Goal: Task Accomplishment & Management: Manage account settings

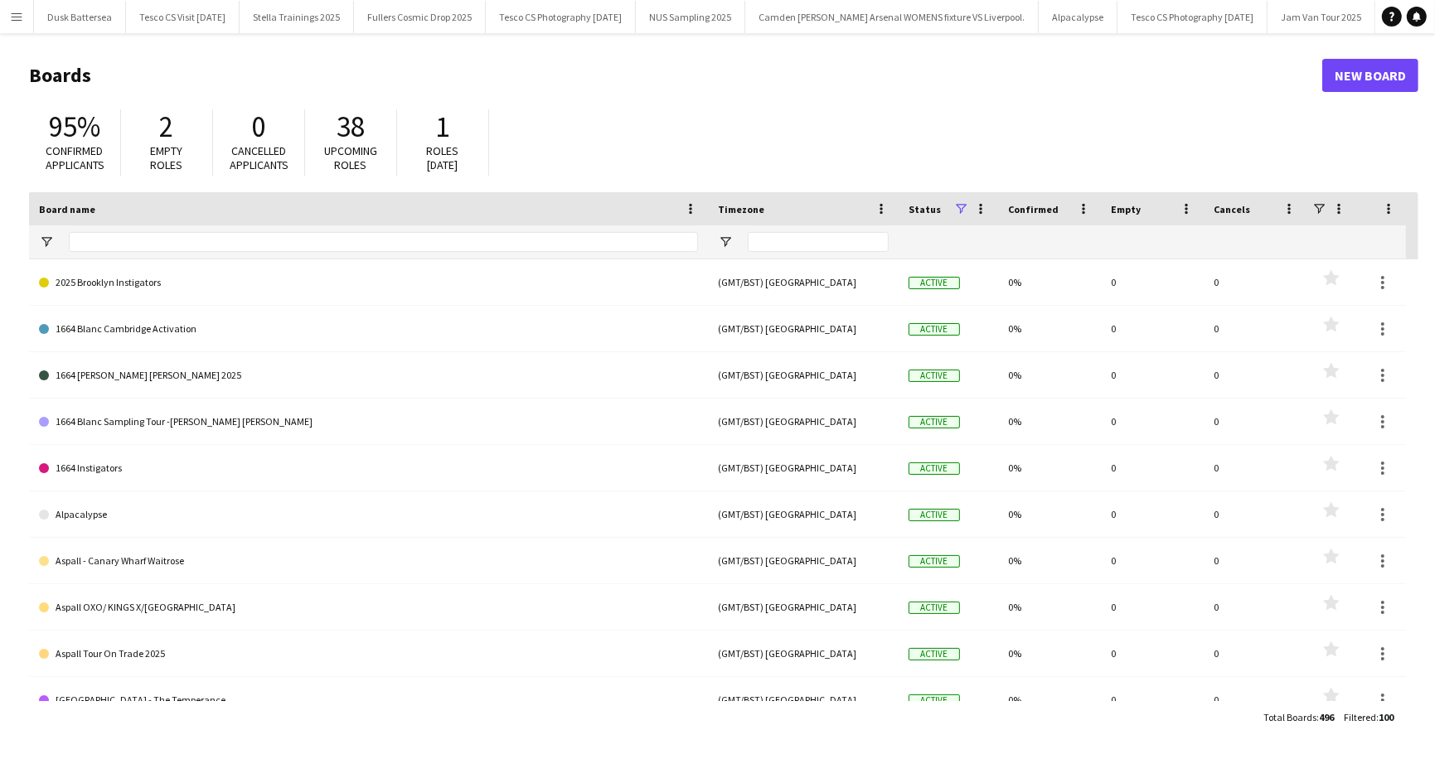
click at [19, 21] on app-icon "Menu" at bounding box center [16, 16] width 13 height 13
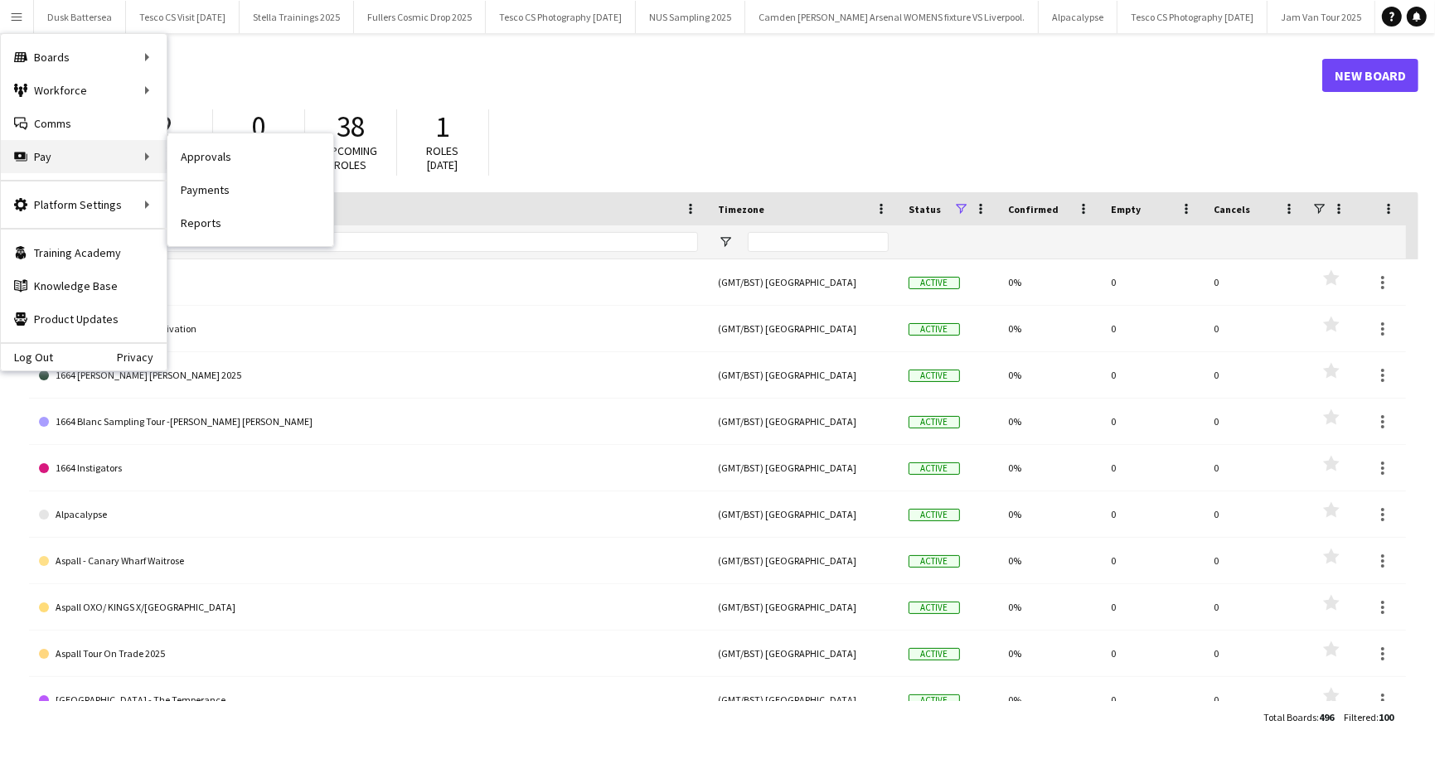
click at [69, 153] on div "Pay Pay" at bounding box center [84, 156] width 166 height 33
click at [214, 156] on link "Approvals" at bounding box center [250, 156] width 166 height 33
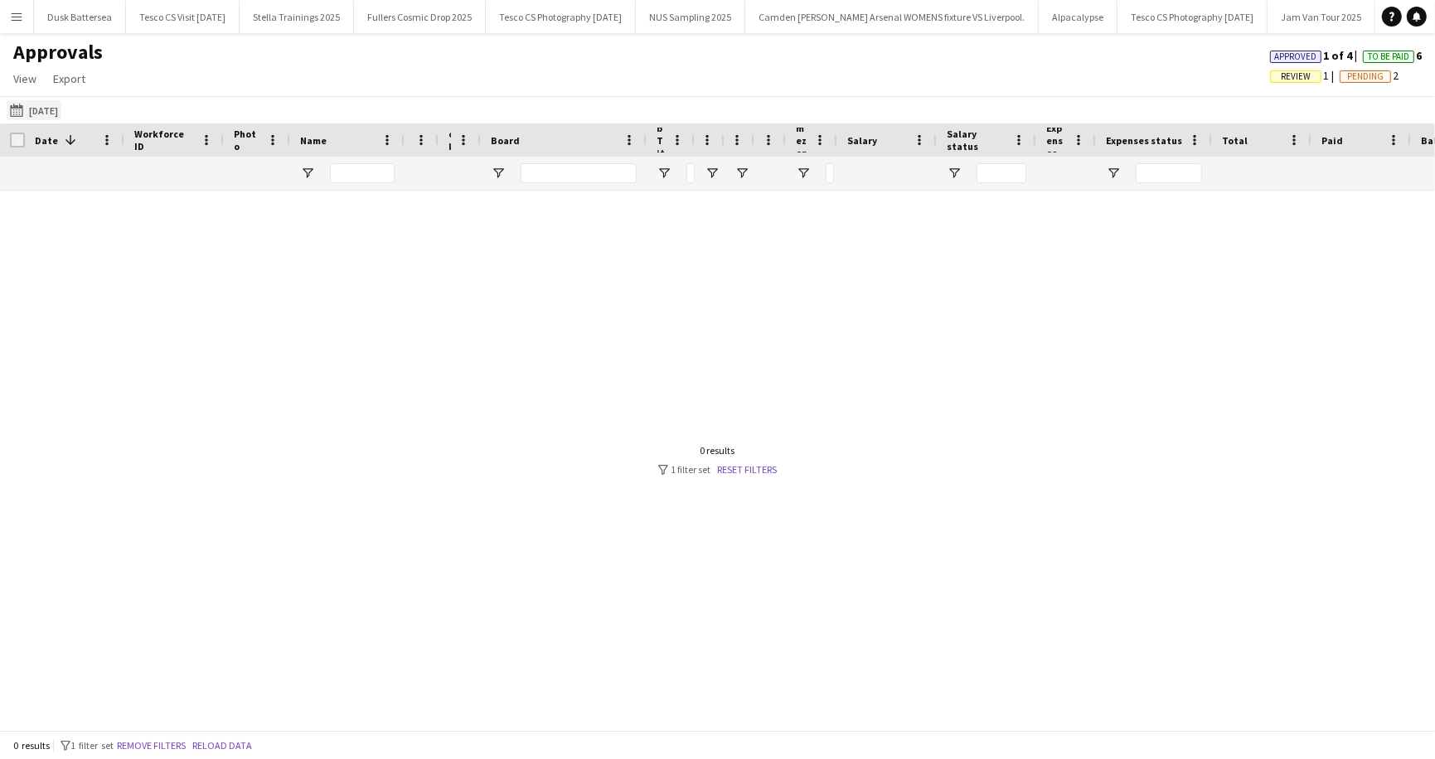
click at [59, 115] on button "30-09-2025 30-09-2025" at bounding box center [34, 110] width 55 height 20
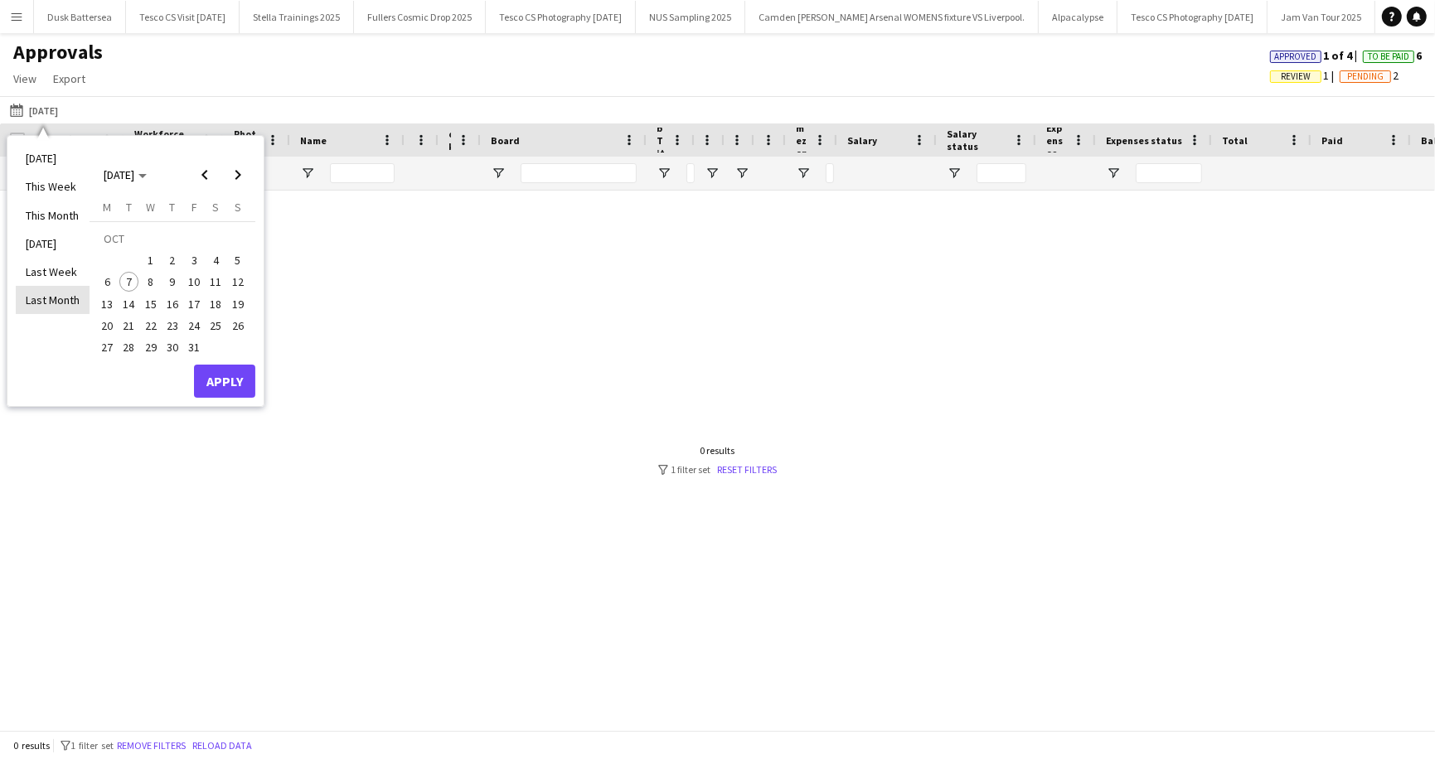
click at [56, 297] on li "Last Month" at bounding box center [53, 300] width 74 height 28
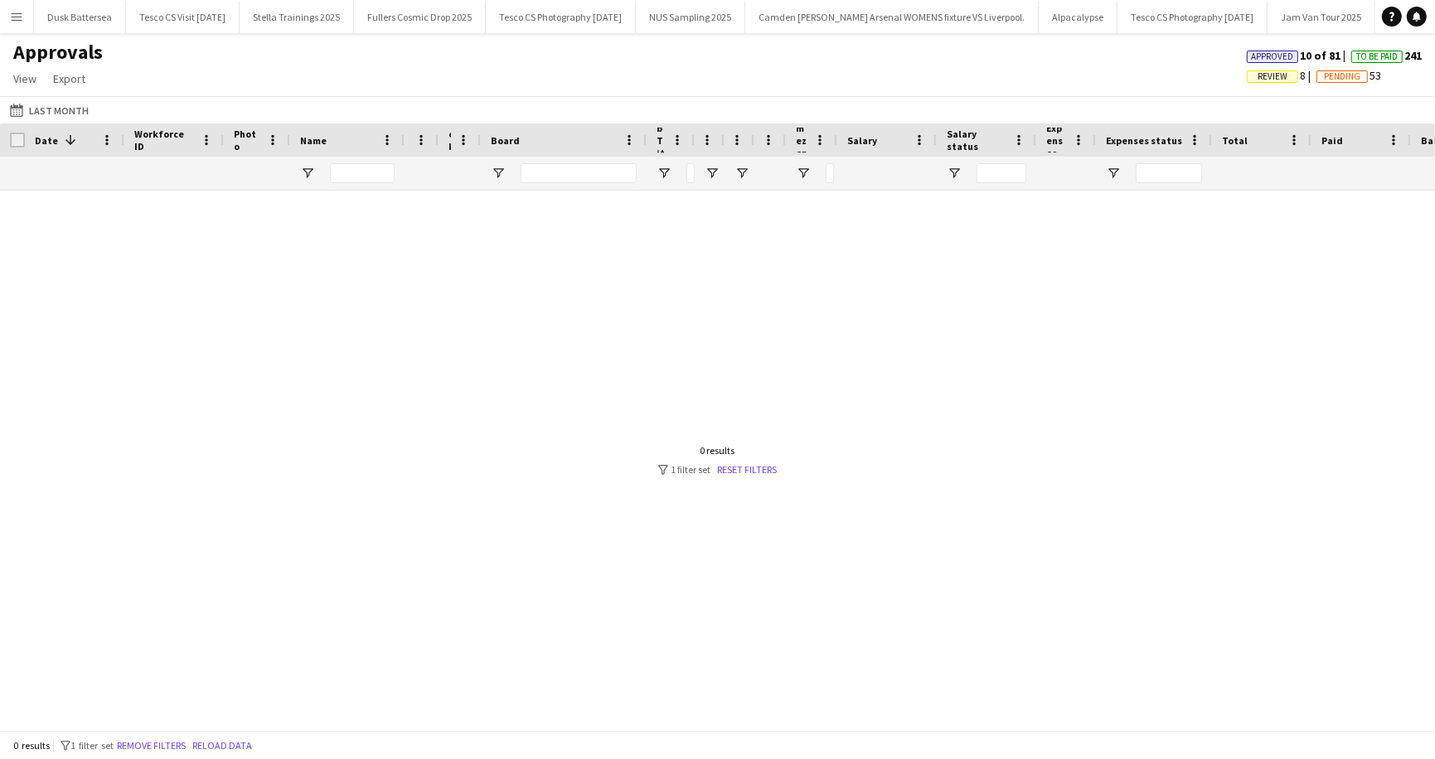
click at [1375, 54] on span "To Be Paid" at bounding box center [1376, 56] width 41 height 11
click at [1340, 76] on span "Pending" at bounding box center [1342, 76] width 36 height 11
click at [368, 174] on input "Name Filter Input" at bounding box center [362, 173] width 65 height 20
type input "*"
click at [18, 17] on app-icon "Menu" at bounding box center [16, 16] width 13 height 13
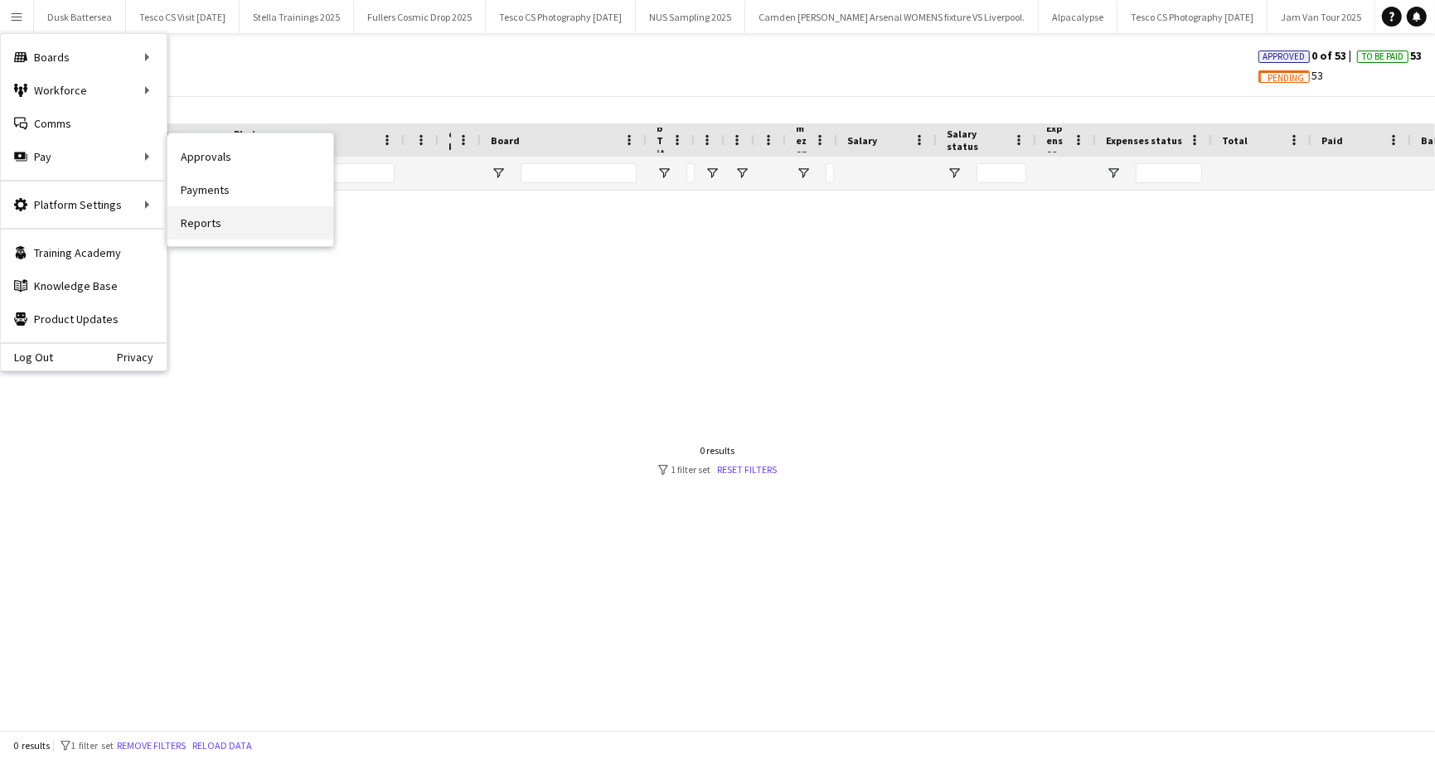
click at [216, 225] on link "Reports" at bounding box center [250, 222] width 166 height 33
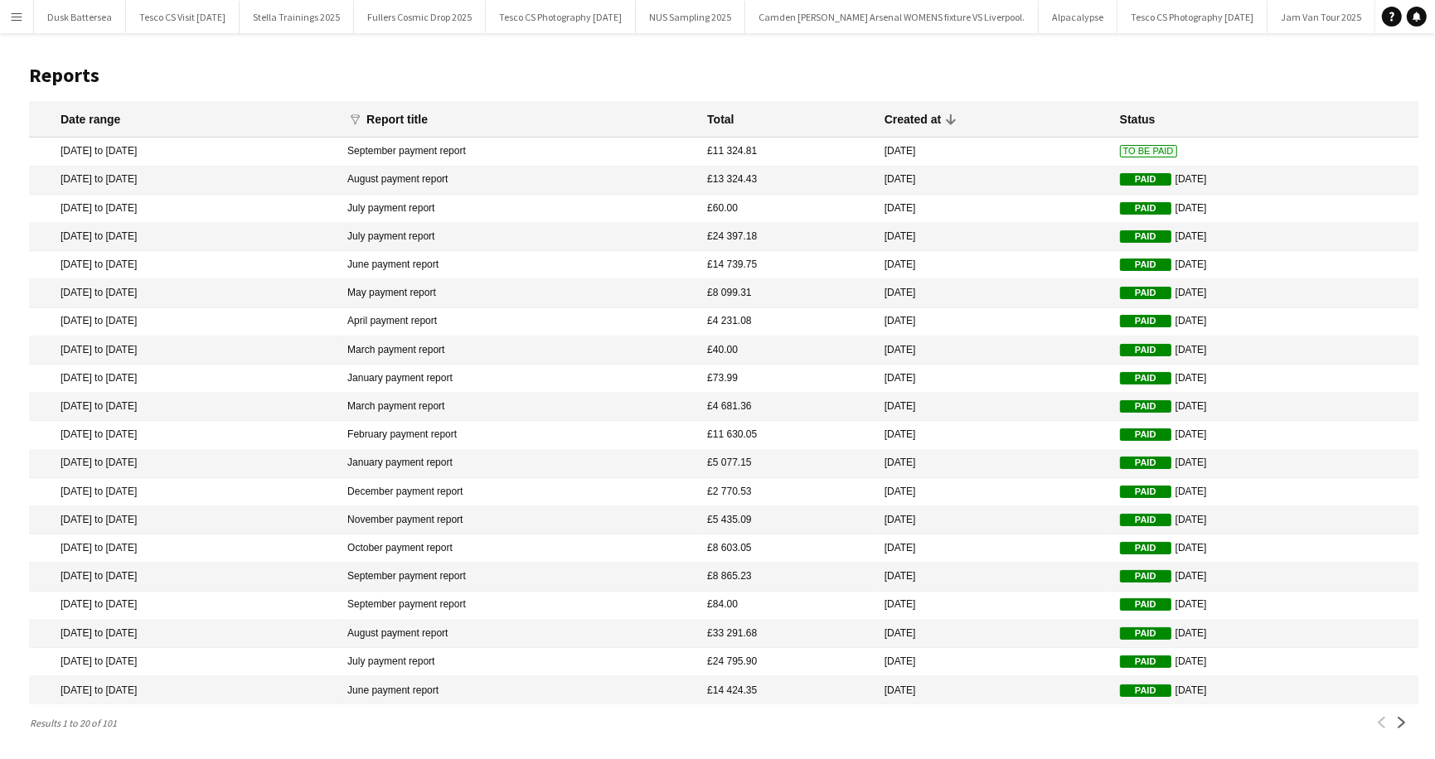
click at [80, 149] on mat-cell "21 Aug 2025 to 30 Sep 2025" at bounding box center [184, 152] width 310 height 28
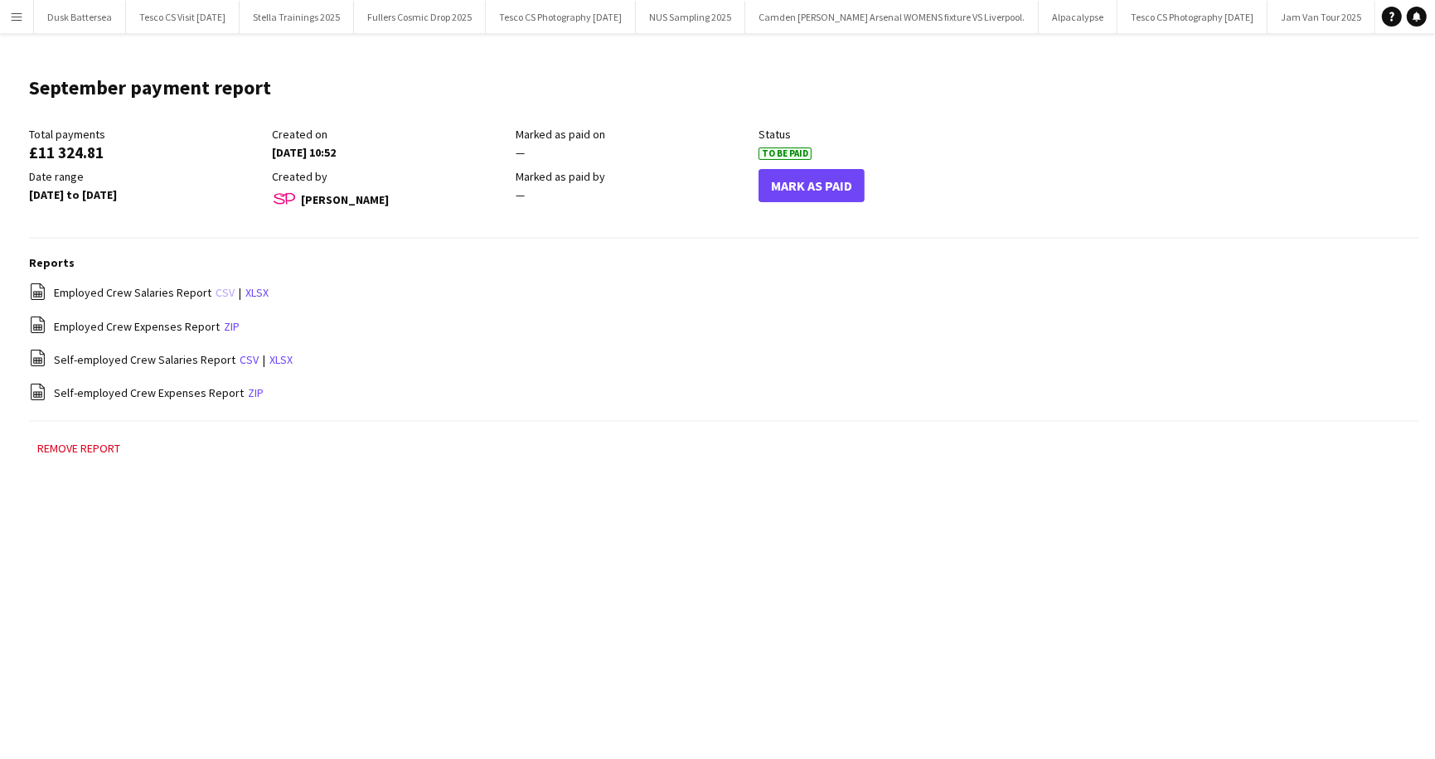
click at [217, 291] on link "csv" at bounding box center [225, 292] width 19 height 15
click at [224, 324] on link "zip" at bounding box center [232, 326] width 16 height 15
click at [19, 15] on app-icon "Menu" at bounding box center [16, 16] width 13 height 13
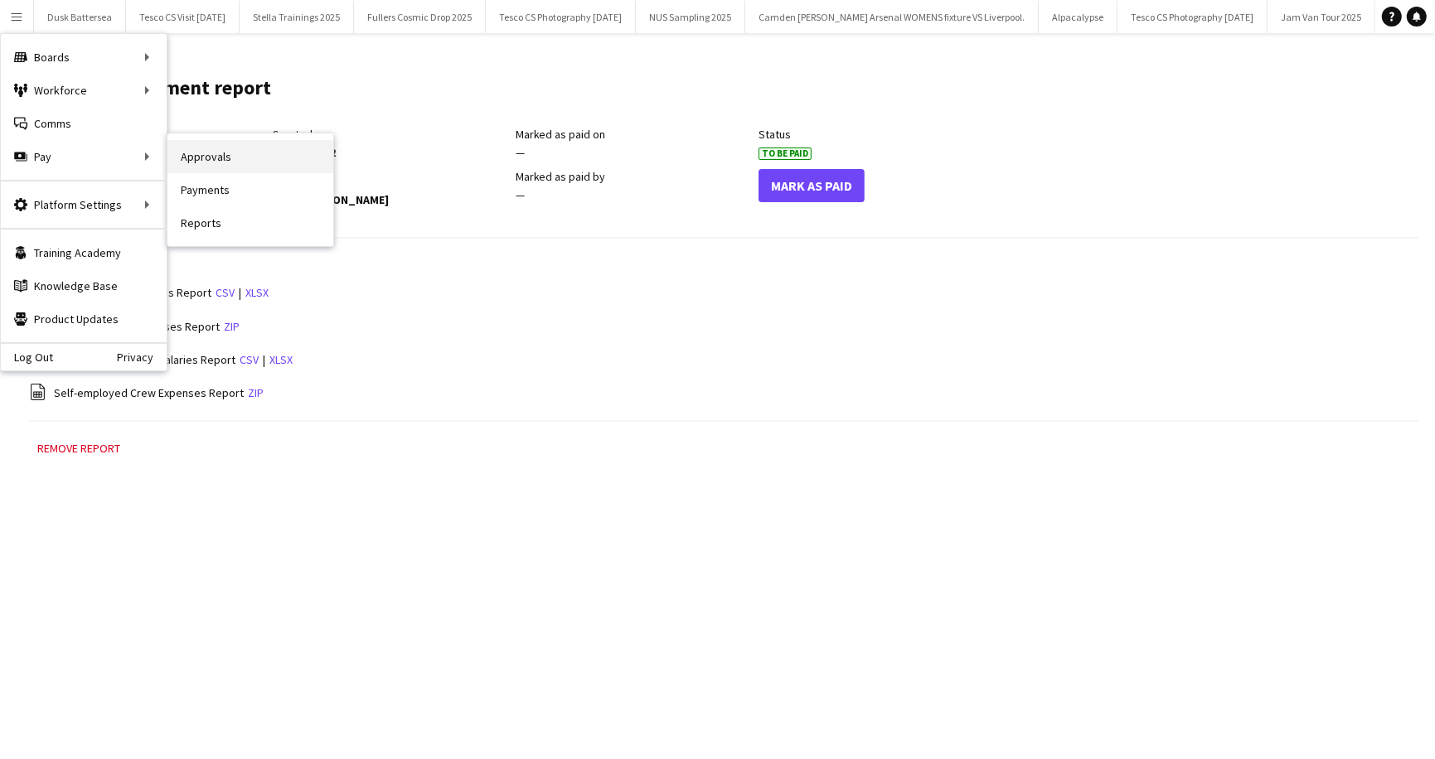
click at [244, 159] on link "Approvals" at bounding box center [250, 156] width 166 height 33
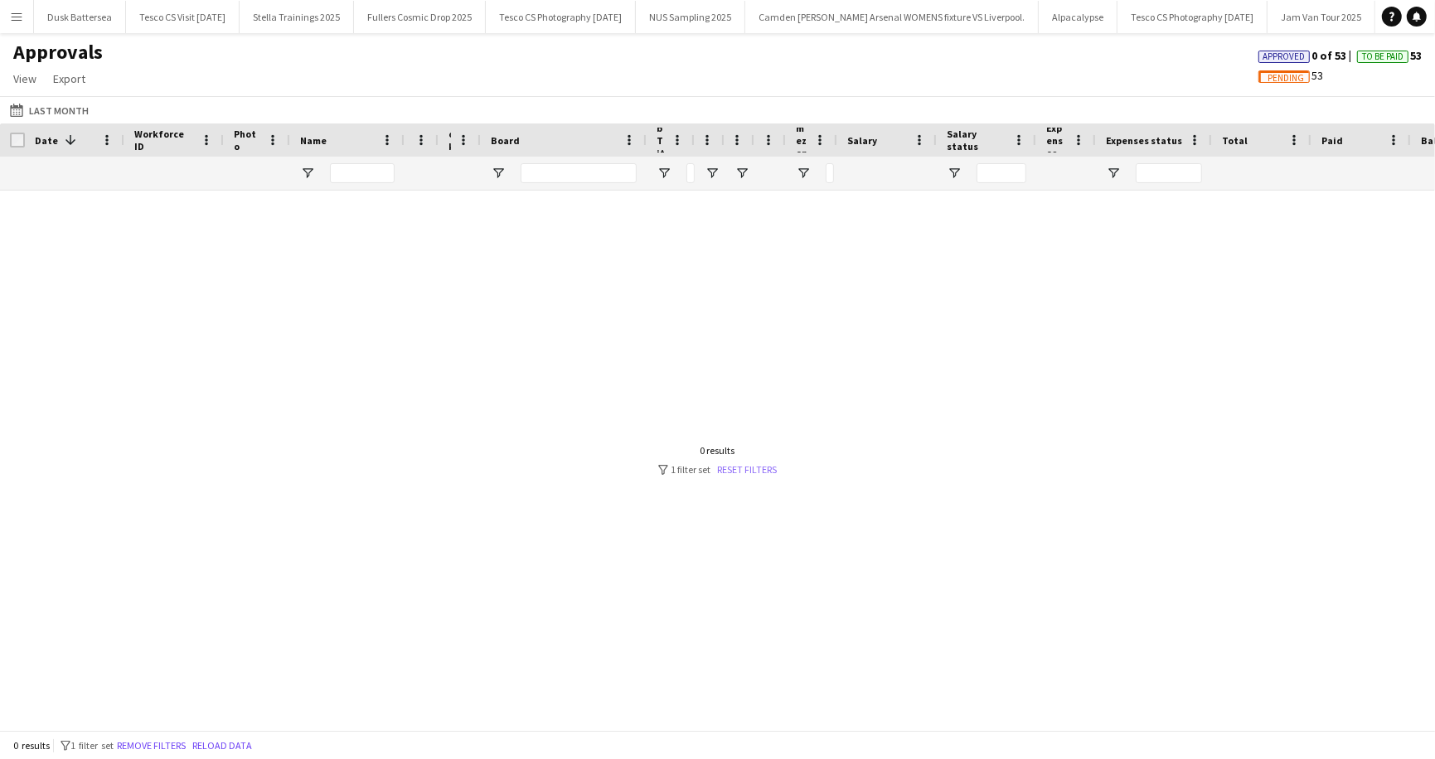
click at [759, 471] on link "Reset filters" at bounding box center [748, 469] width 60 height 12
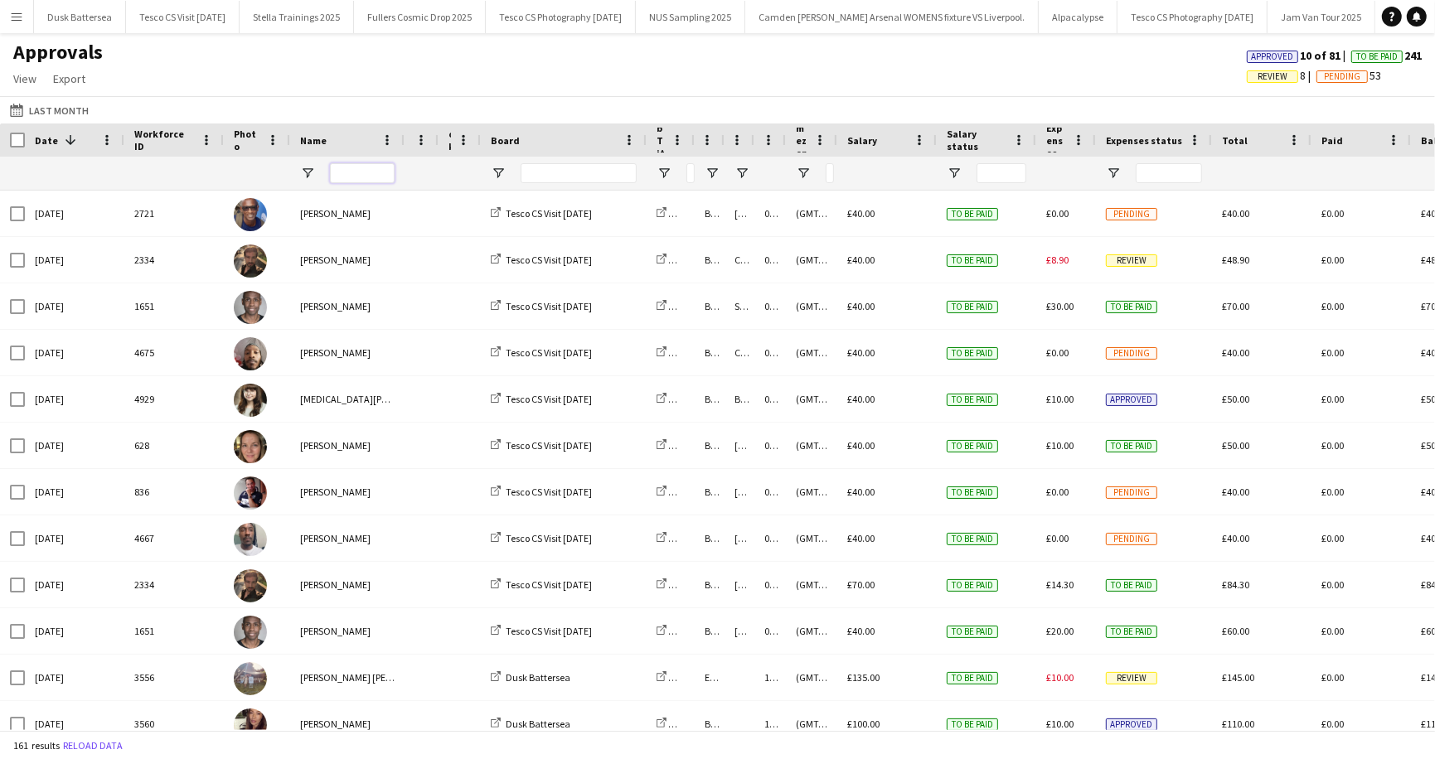
click at [365, 171] on input "Name Filter Input" at bounding box center [362, 173] width 65 height 20
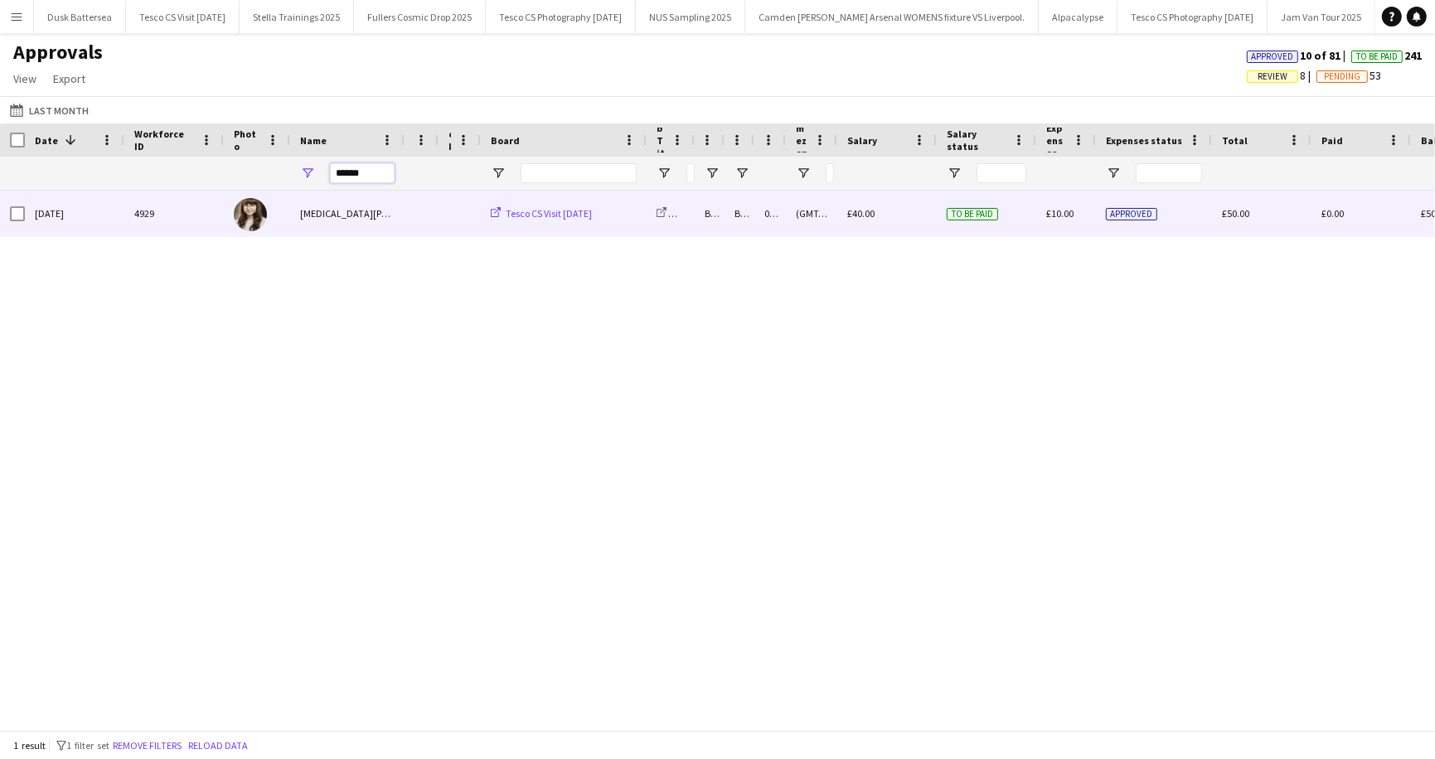
type input "******"
click at [541, 215] on span "Tesco CS Visit [DATE]" at bounding box center [549, 213] width 86 height 12
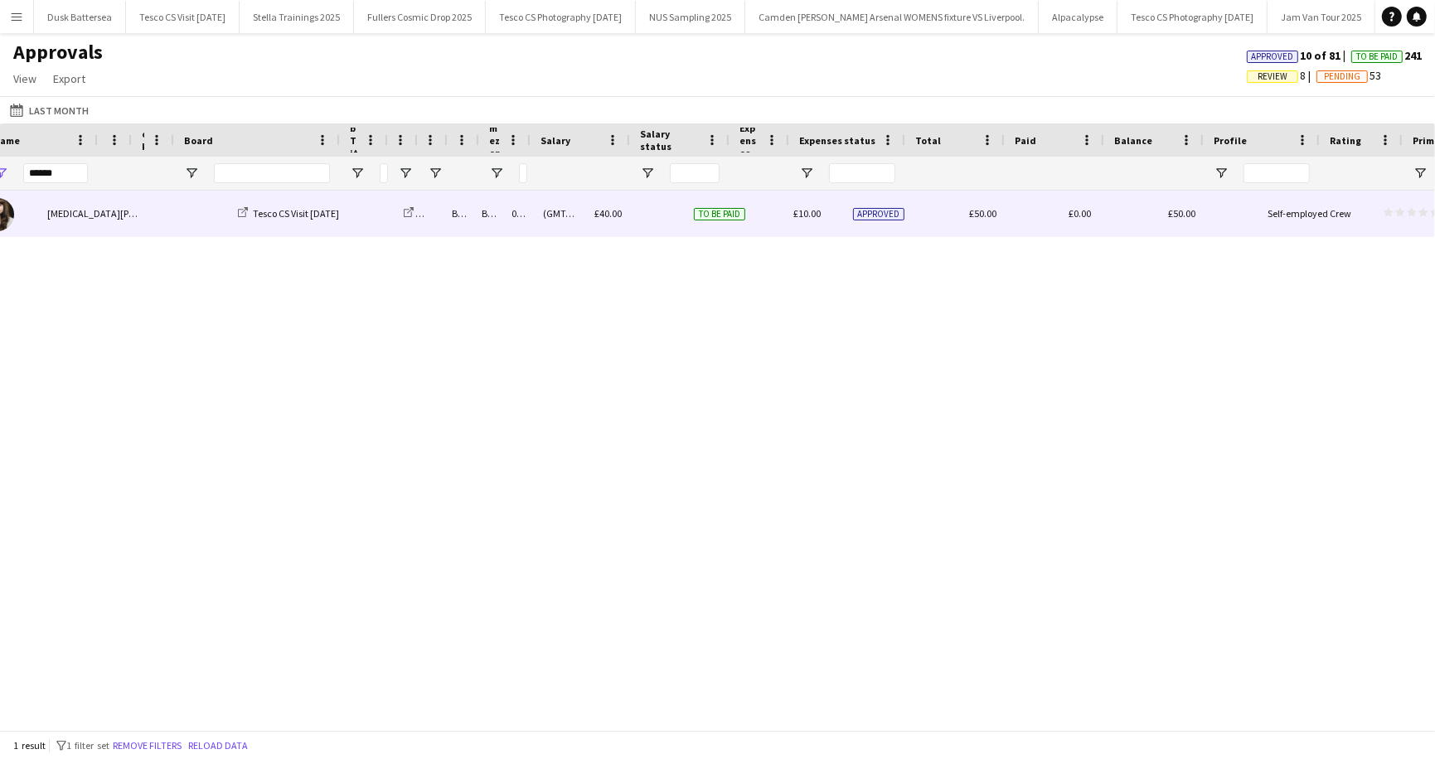
scroll to position [0, 210]
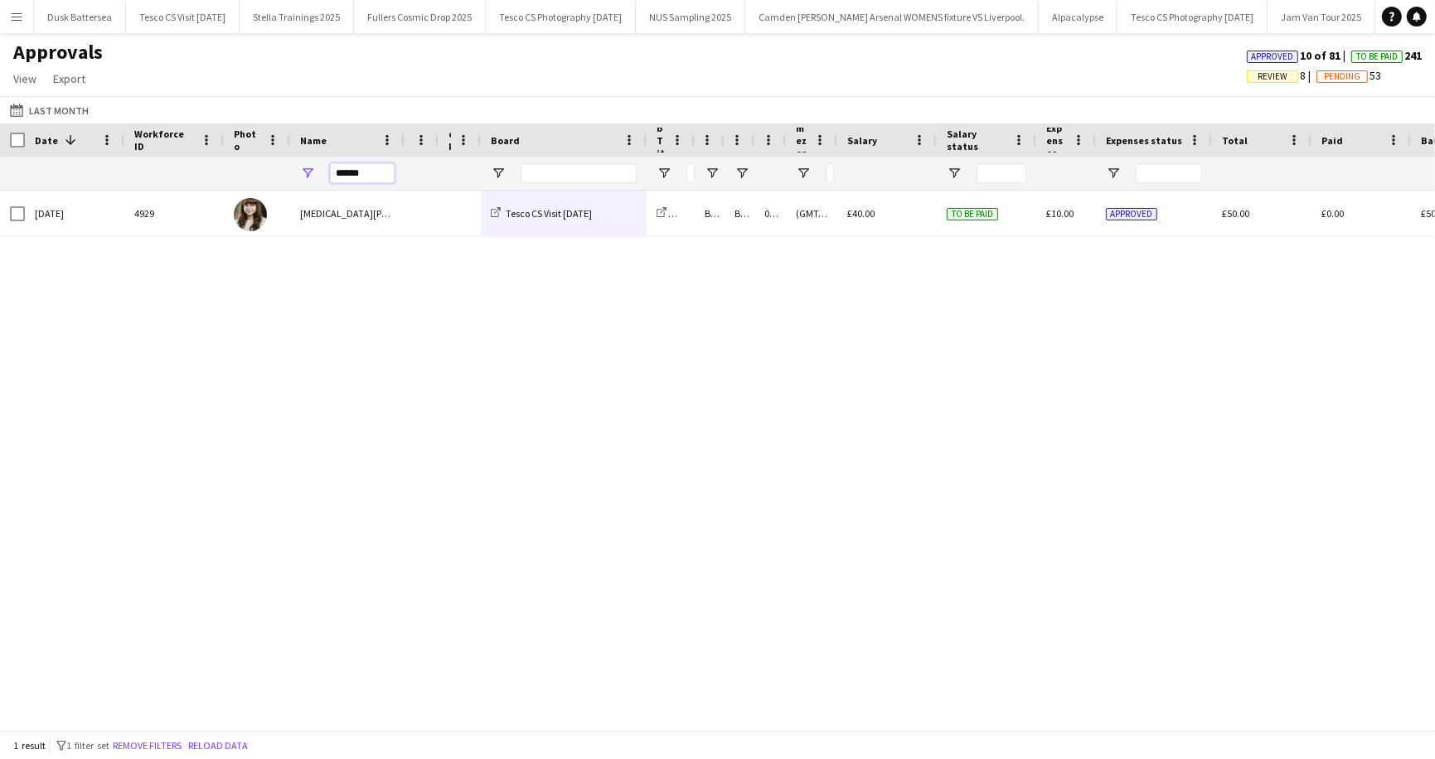
drag, startPoint x: 376, startPoint y: 174, endPoint x: 322, endPoint y: 173, distance: 53.9
click at [322, 173] on div "******" at bounding box center [347, 173] width 114 height 33
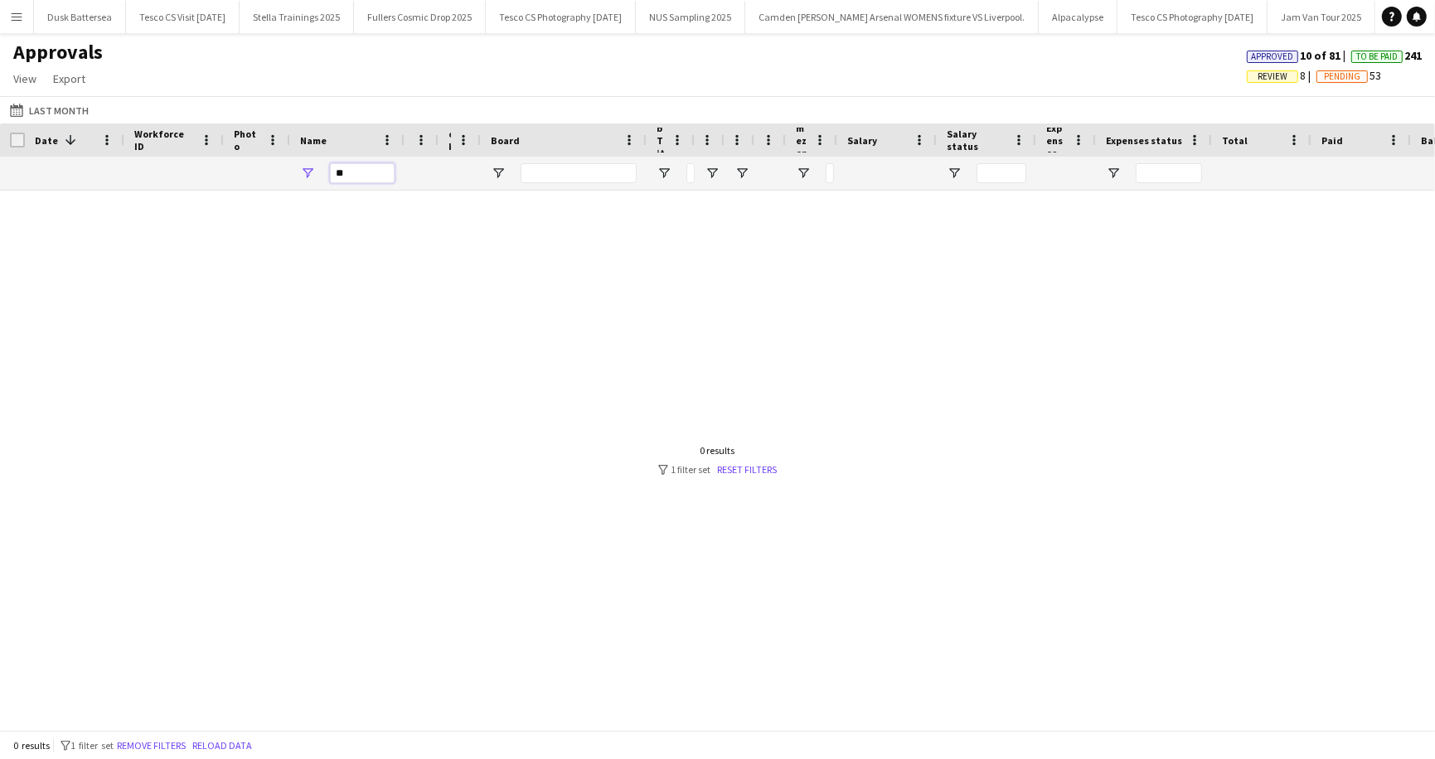
type input "*"
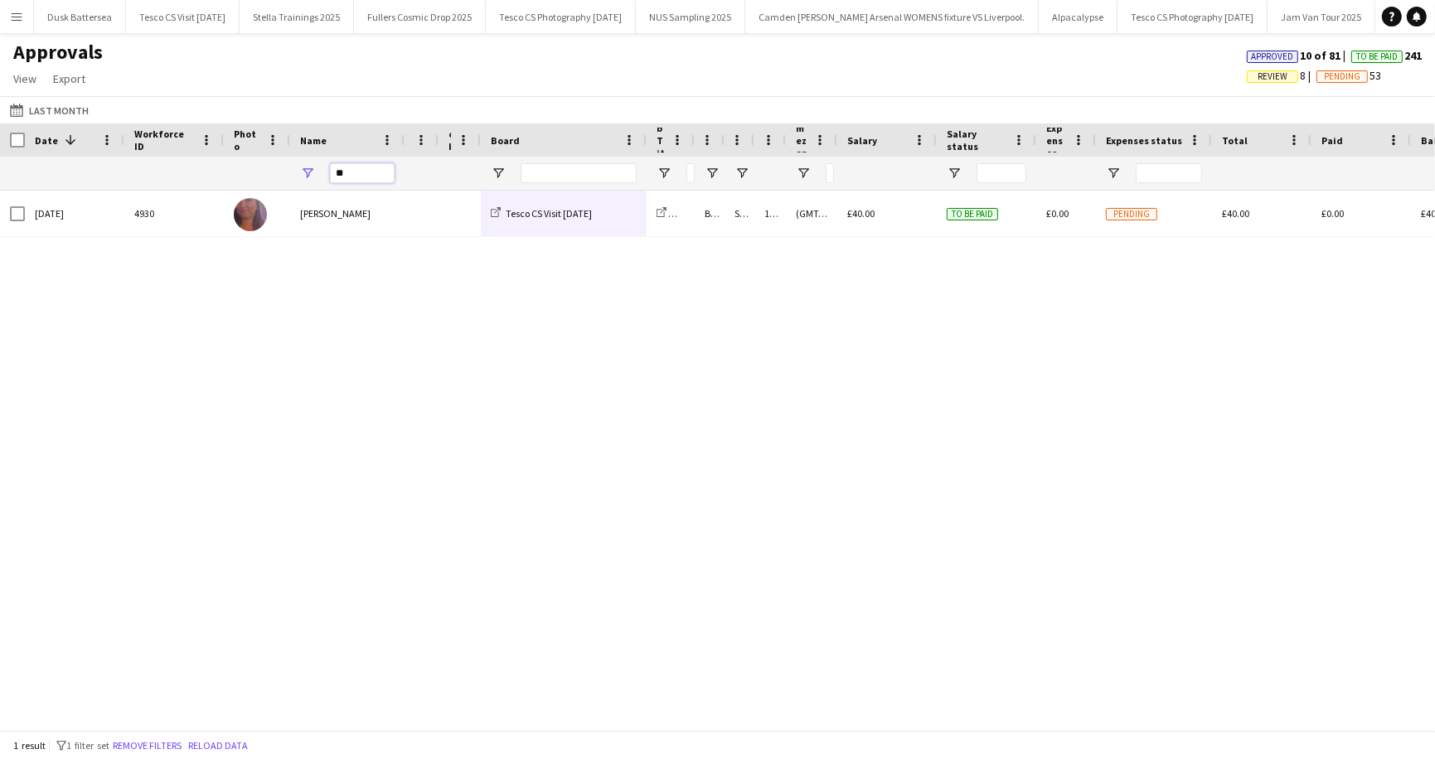
type input "*"
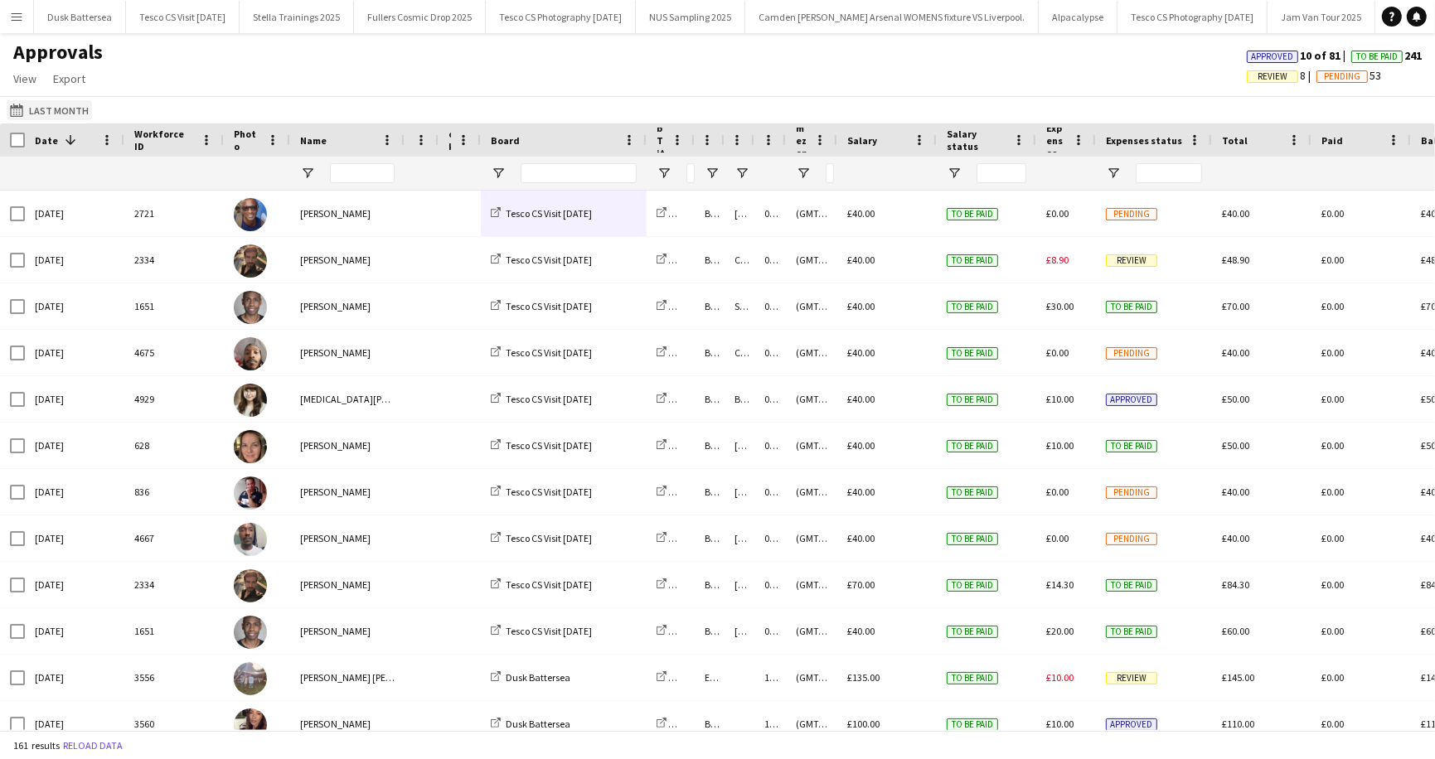
click at [57, 109] on button "Last Month Last Month" at bounding box center [49, 110] width 85 height 20
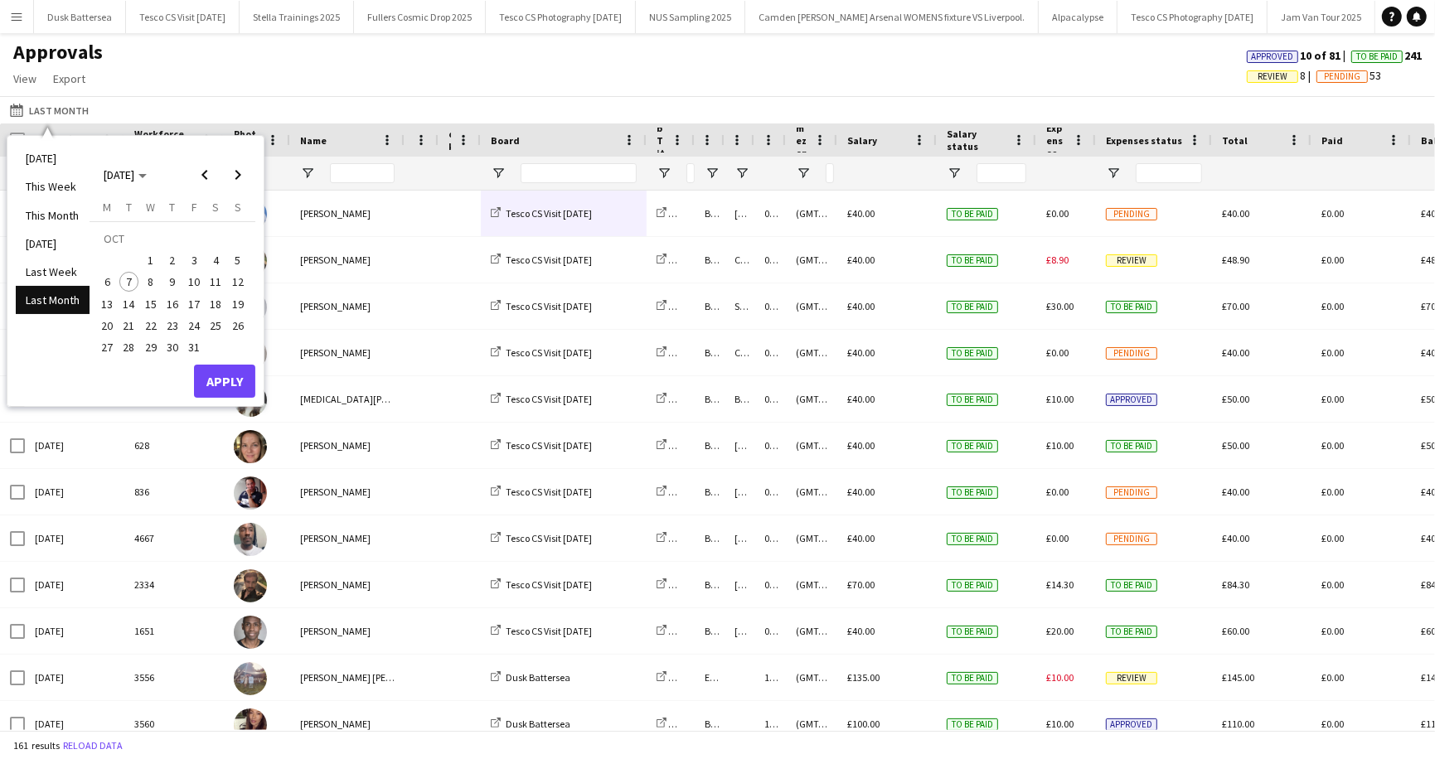
click at [403, 65] on div "Approvals View Customise view Customise filters Reset Filters Reset View Reset …" at bounding box center [717, 68] width 1435 height 56
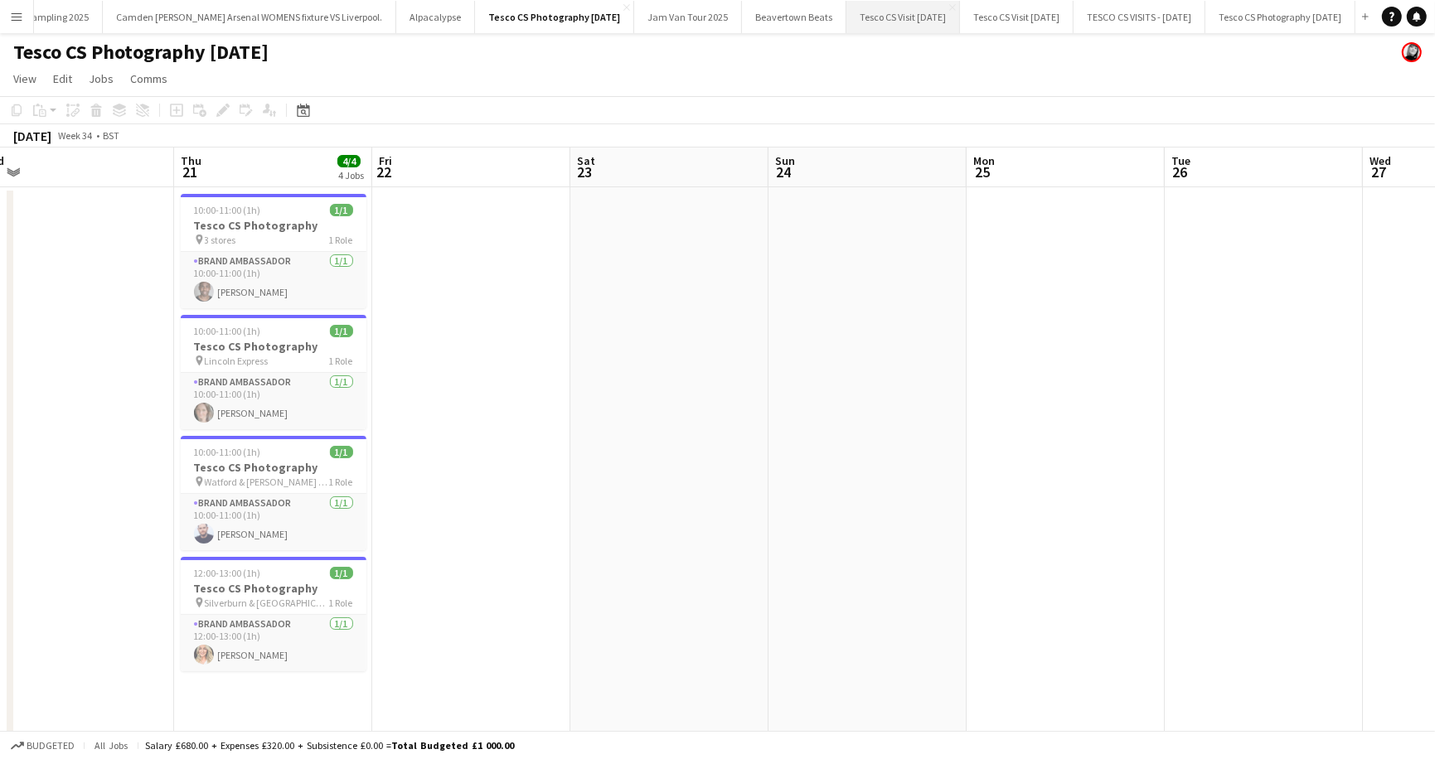
scroll to position [0, 720]
click at [882, 16] on button "Tesco CS Visit September 2025 Close" at bounding box center [903, 17] width 114 height 32
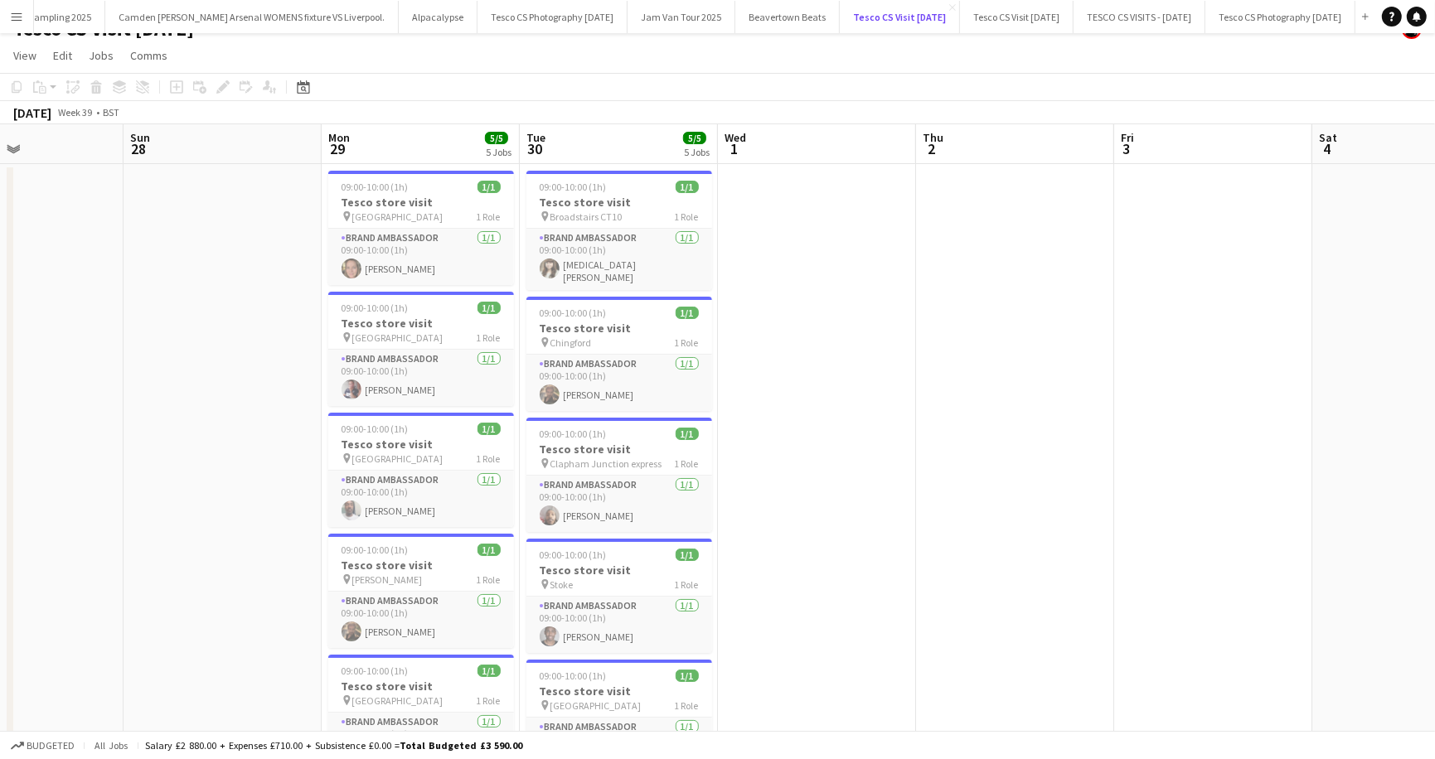
scroll to position [11, 0]
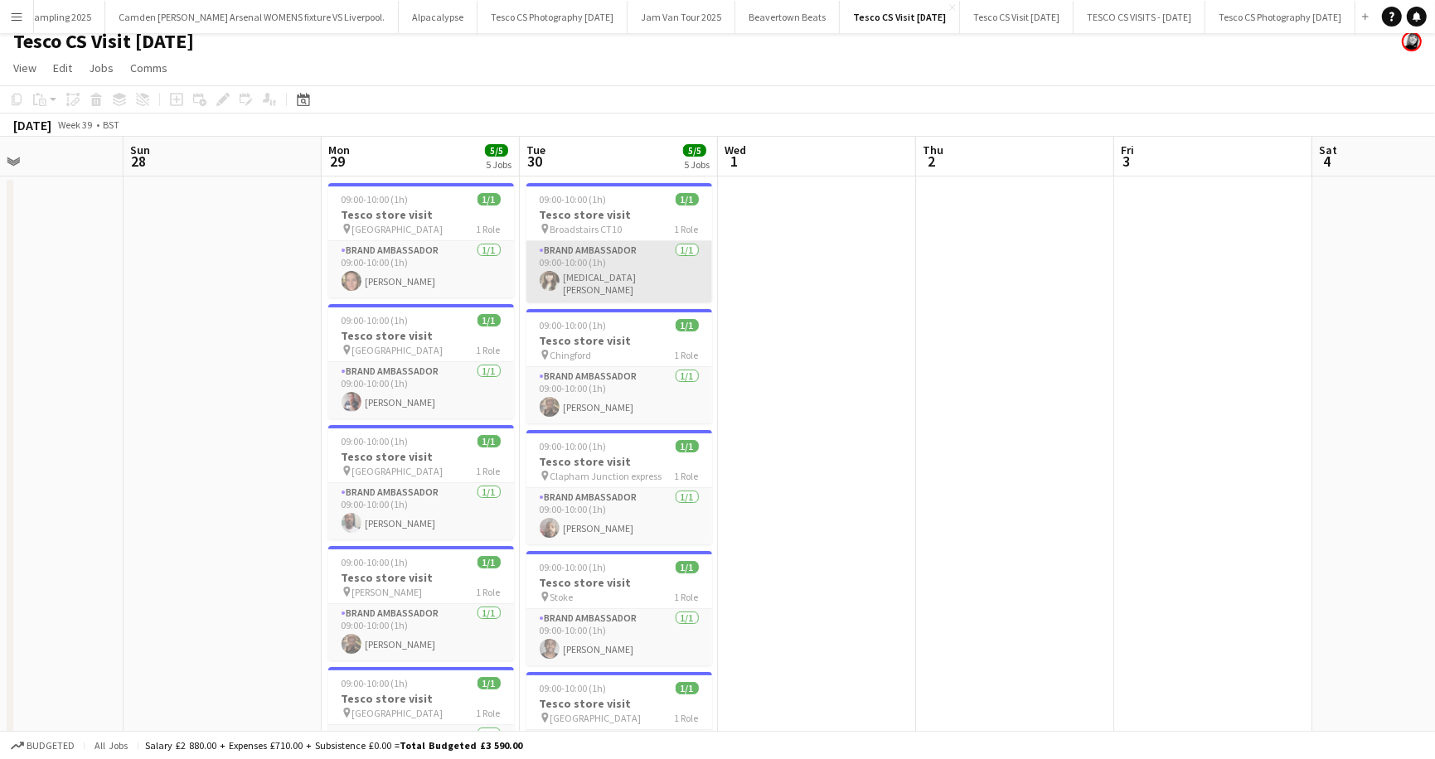
click at [567, 284] on app-card-role "Brand Ambassador 1/1 09:00-10:00 (1h) Yasmin Bird" at bounding box center [619, 271] width 186 height 61
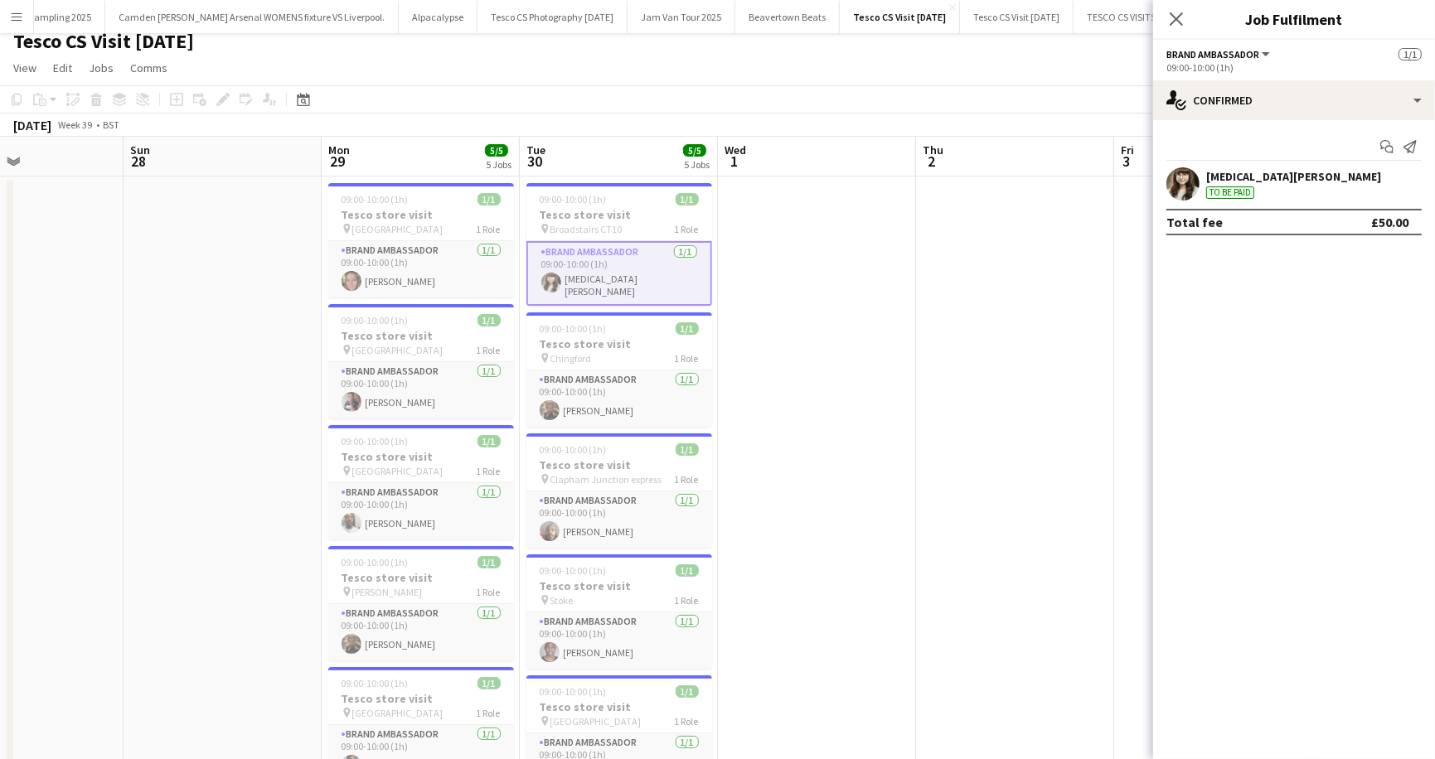
click at [1267, 186] on div "Yasmin Bird To be paid" at bounding box center [1294, 183] width 282 height 33
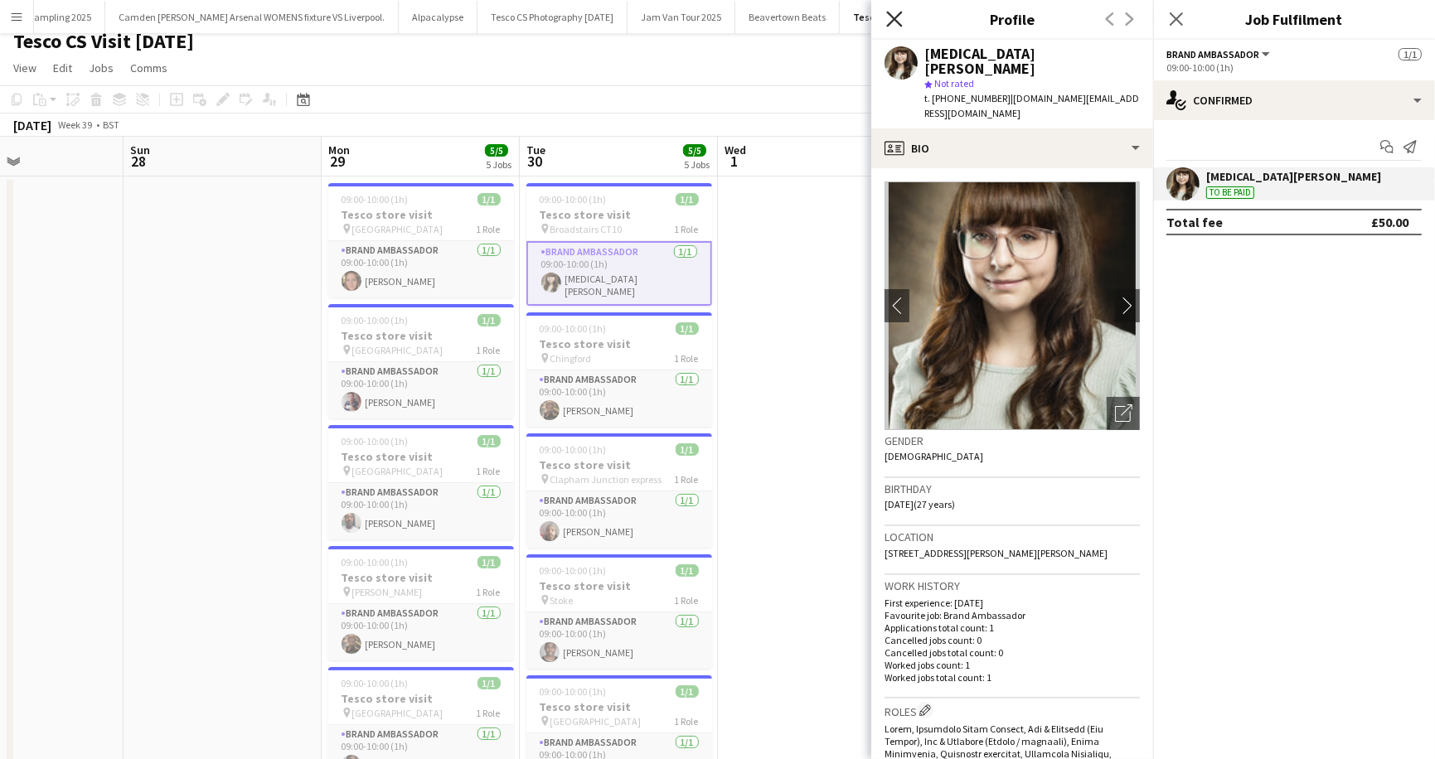
click at [893, 13] on icon "Close pop-in" at bounding box center [894, 19] width 16 height 16
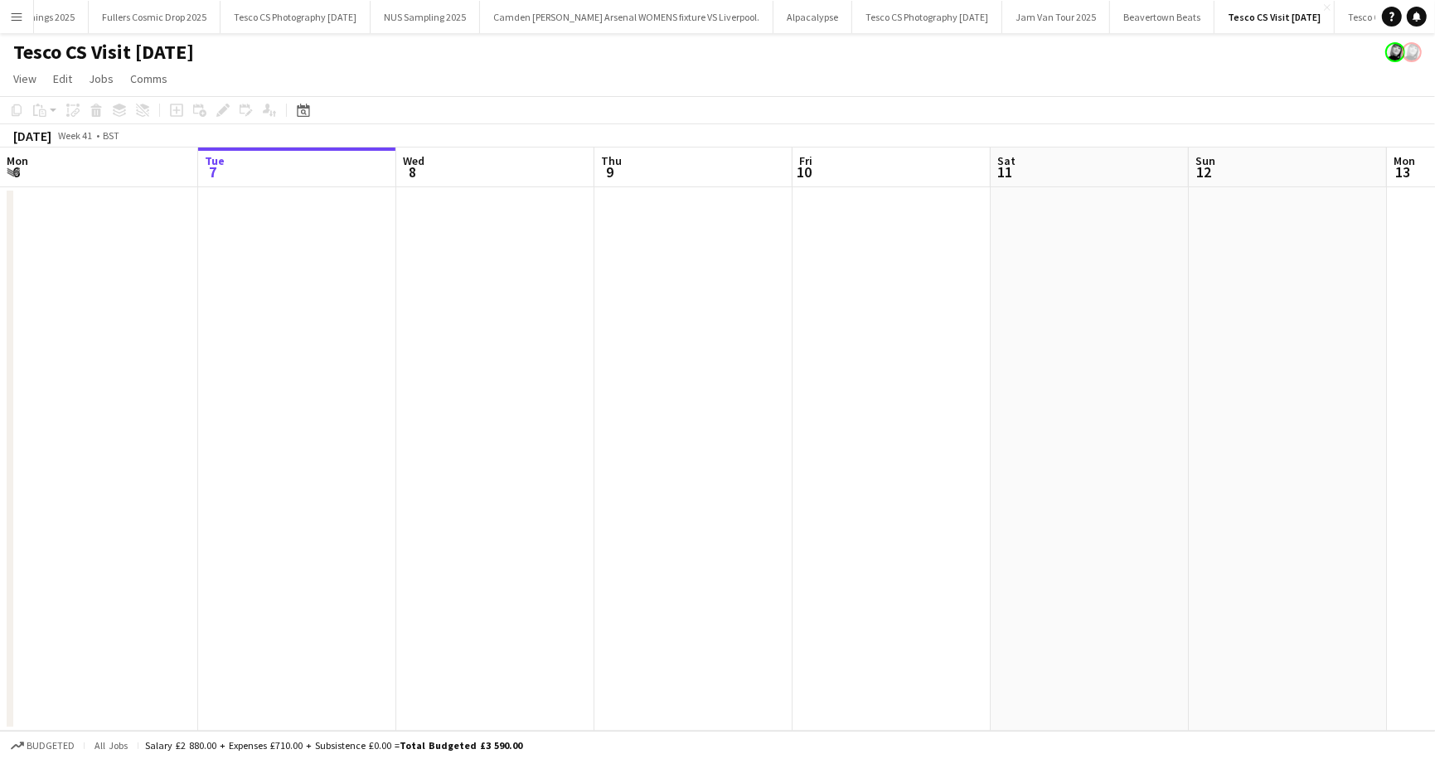
scroll to position [0, 269]
